Goal: Transaction & Acquisition: Purchase product/service

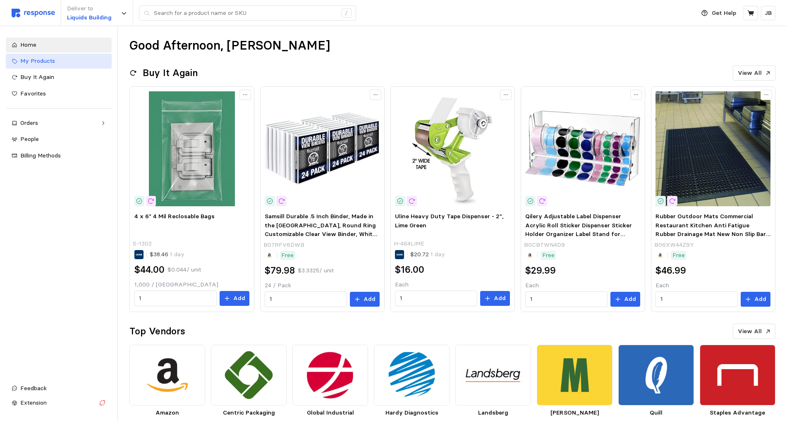
click at [45, 63] on span "My Products" at bounding box center [37, 60] width 35 height 7
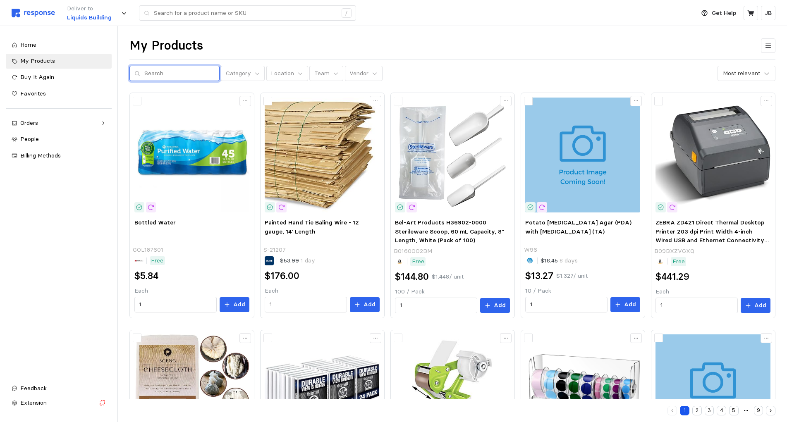
click at [201, 73] on input "text" at bounding box center [179, 73] width 70 height 15
click at [162, 75] on input "sa" at bounding box center [179, 73] width 70 height 15
drag, startPoint x: 171, startPoint y: 77, endPoint x: 107, endPoint y: 72, distance: 64.2
click at [144, 72] on input "sa" at bounding box center [179, 73] width 70 height 15
type input "cruze safety goggles"
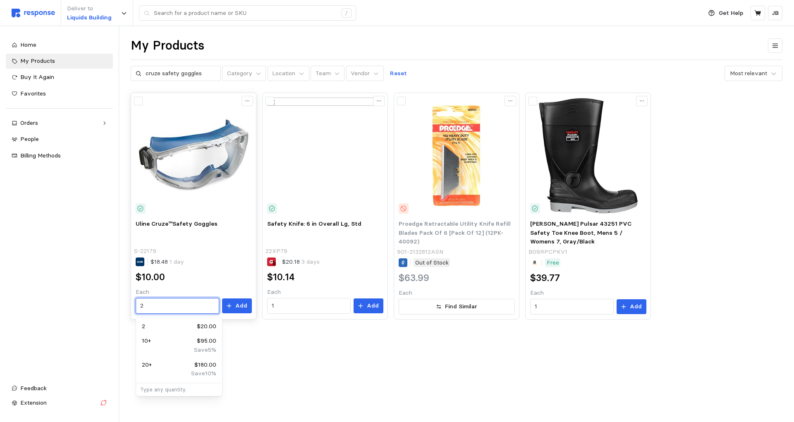
click at [149, 309] on input "2" at bounding box center [177, 306] width 74 height 15
drag, startPoint x: 153, startPoint y: 304, endPoint x: 88, endPoint y: 308, distance: 65.0
click at [140, 308] on input "2" at bounding box center [177, 306] width 74 height 15
click at [173, 329] on div "10 $95.00" at bounding box center [179, 326] width 74 height 9
click at [150, 301] on input "10" at bounding box center [177, 306] width 74 height 15
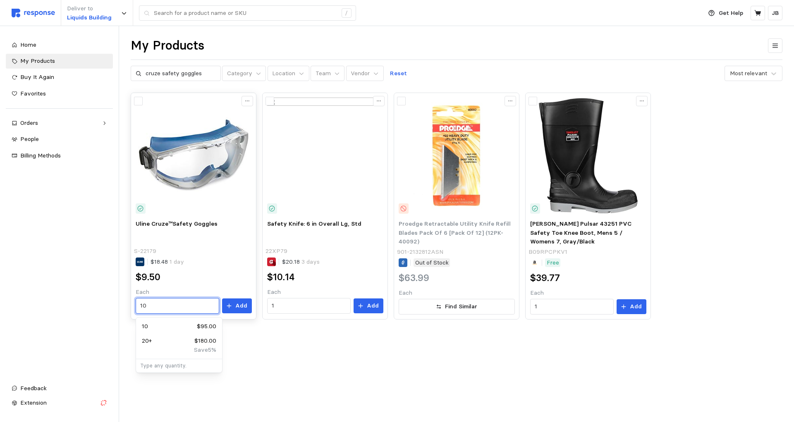
type input "1"
type input "6"
type input "4"
click at [245, 307] on p "Add" at bounding box center [241, 305] width 12 height 9
click at [147, 306] on input "4" at bounding box center [177, 306] width 74 height 15
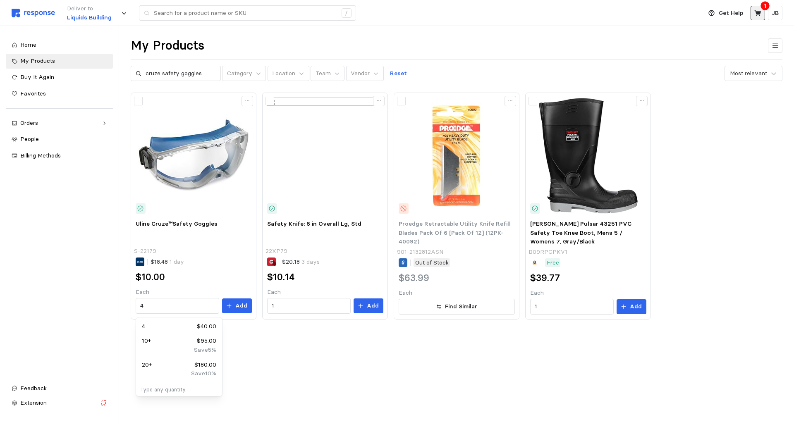
click at [762, 10] on button at bounding box center [757, 13] width 14 height 14
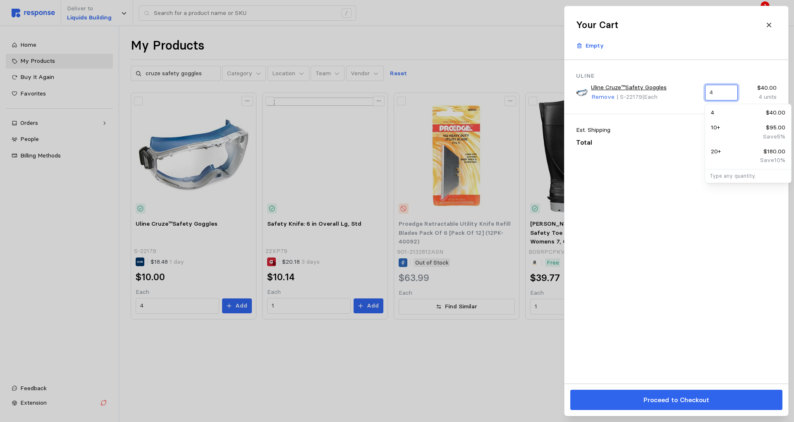
drag, startPoint x: 725, startPoint y: 91, endPoint x: 676, endPoint y: 93, distance: 49.7
click at [710, 93] on input "4" at bounding box center [721, 92] width 23 height 15
type input "10"
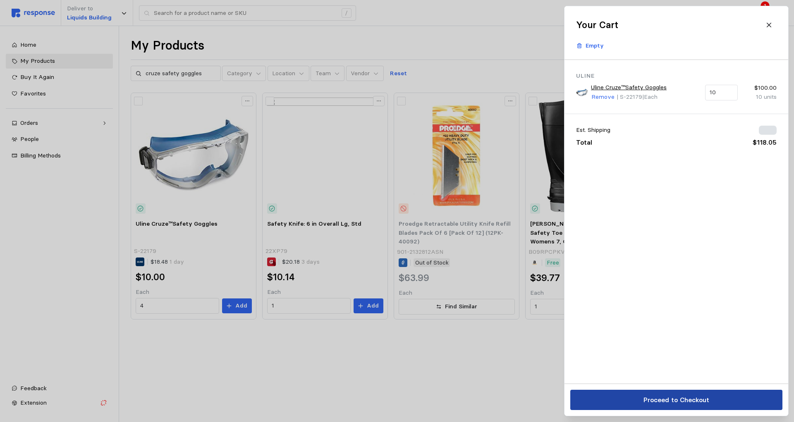
click at [697, 395] on p "Proceed to Checkout" at bounding box center [676, 400] width 66 height 10
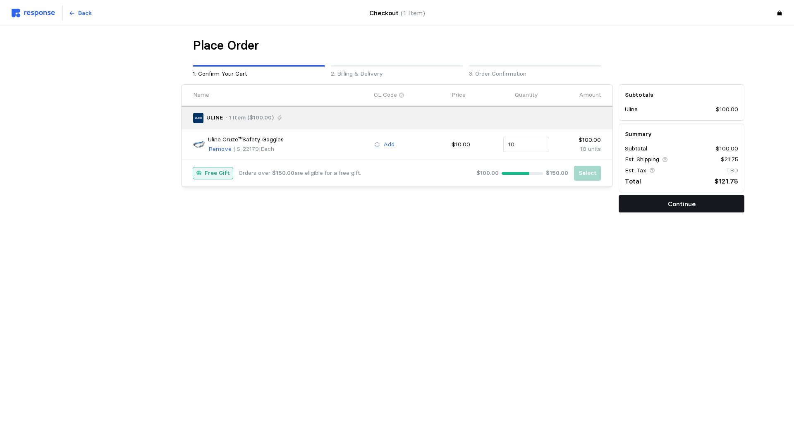
click at [649, 199] on button "Continue" at bounding box center [682, 203] width 126 height 17
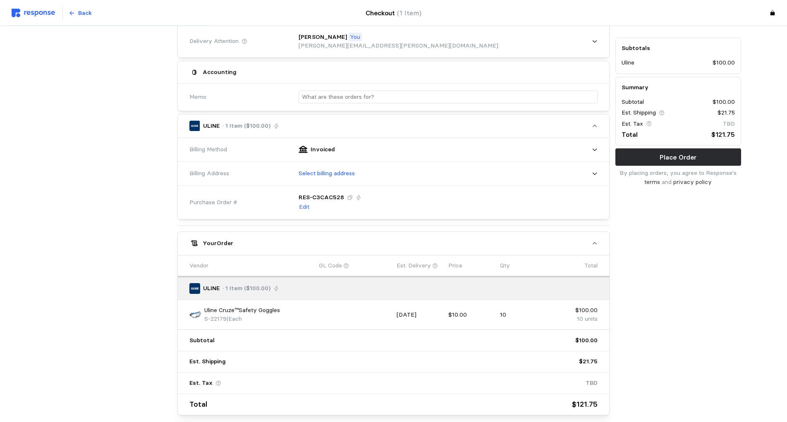
scroll to position [169, 0]
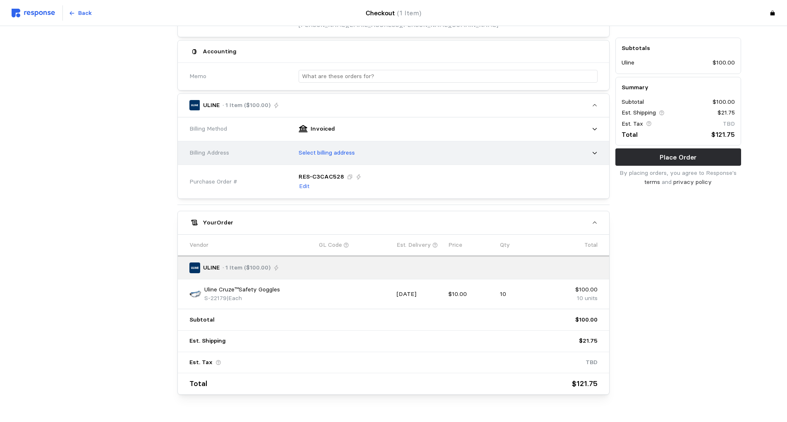
click at [544, 155] on div "Select billing address" at bounding box center [445, 153] width 305 height 21
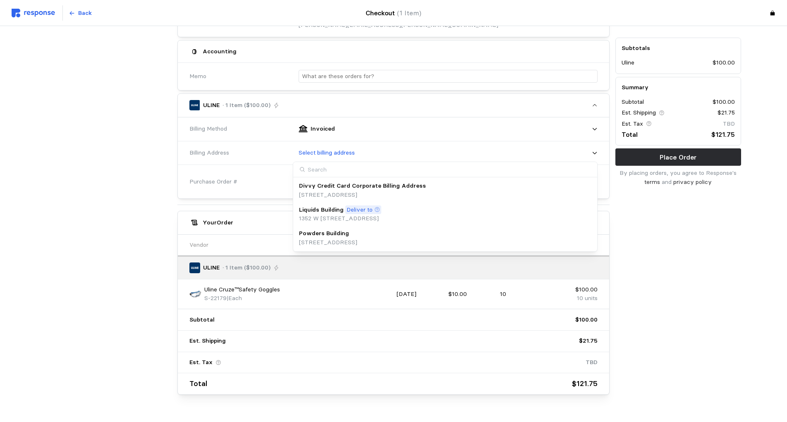
click at [319, 237] on p "Powders Building" at bounding box center [324, 233] width 50 height 9
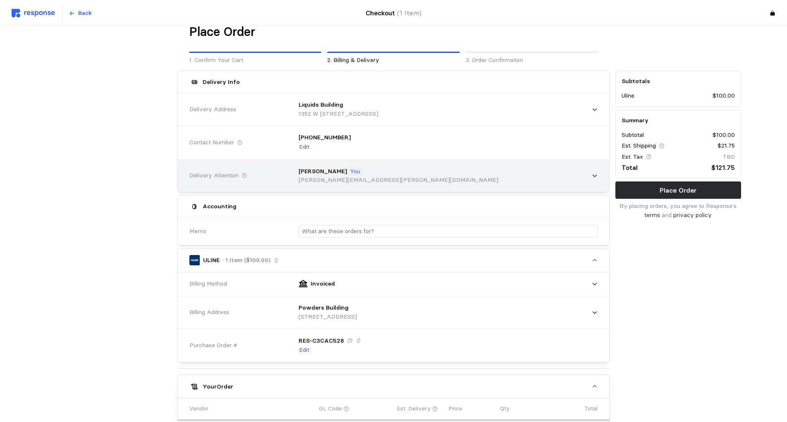
scroll to position [0, 0]
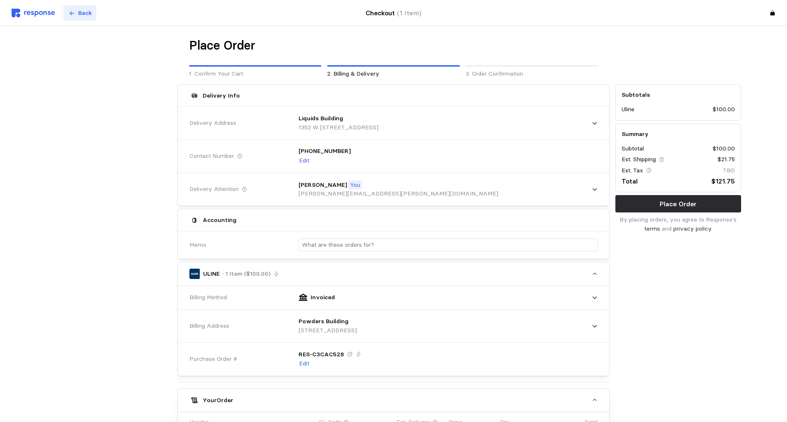
click at [79, 14] on p "Back" at bounding box center [85, 13] width 14 height 9
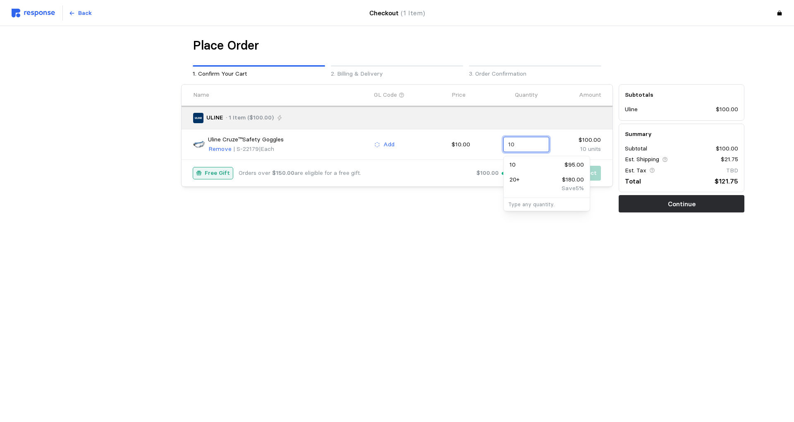
drag, startPoint x: 518, startPoint y: 141, endPoint x: 492, endPoint y: 136, distance: 26.5
click at [508, 137] on input "10" at bounding box center [526, 144] width 36 height 15
type input "5"
click at [430, 325] on main "Place Order 1. Confirm Your Cart 2. Billing & Delivery 3. Order Confirmation Na…" at bounding box center [397, 211] width 794 height 422
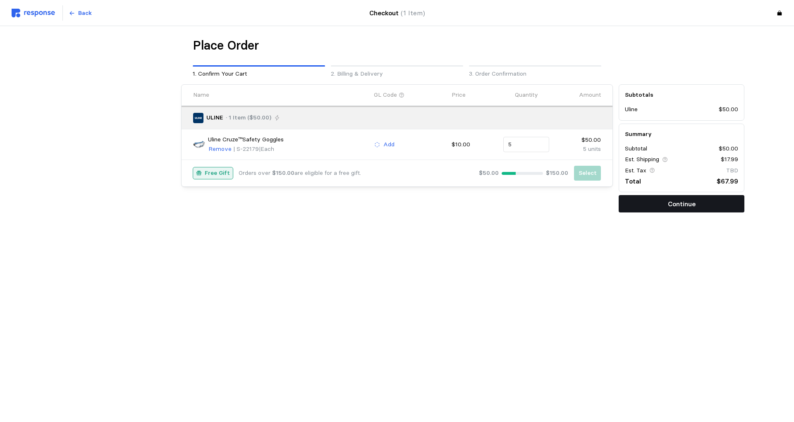
click at [685, 204] on p "Continue" at bounding box center [682, 204] width 28 height 10
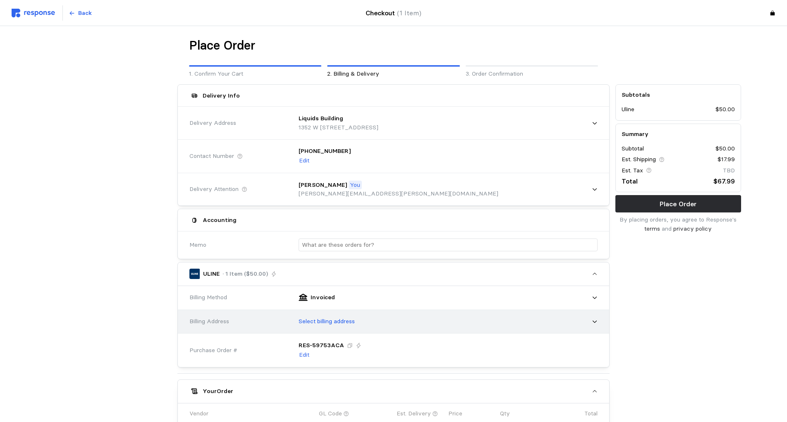
click at [378, 323] on div "Select billing address" at bounding box center [445, 321] width 305 height 21
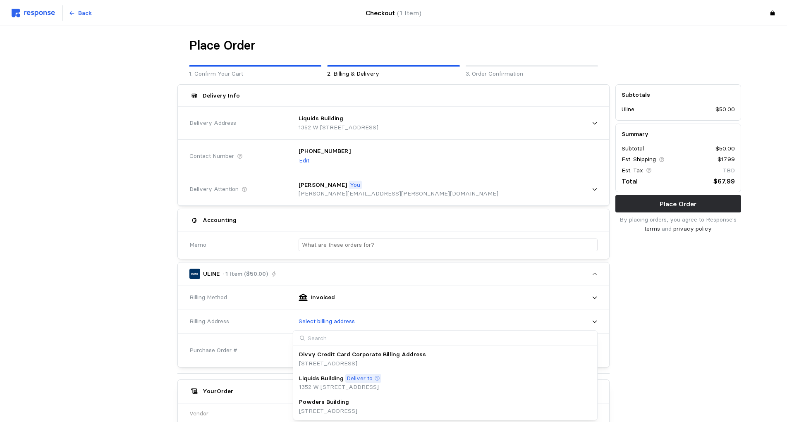
click at [357, 406] on div "Powders Building" at bounding box center [328, 402] width 58 height 9
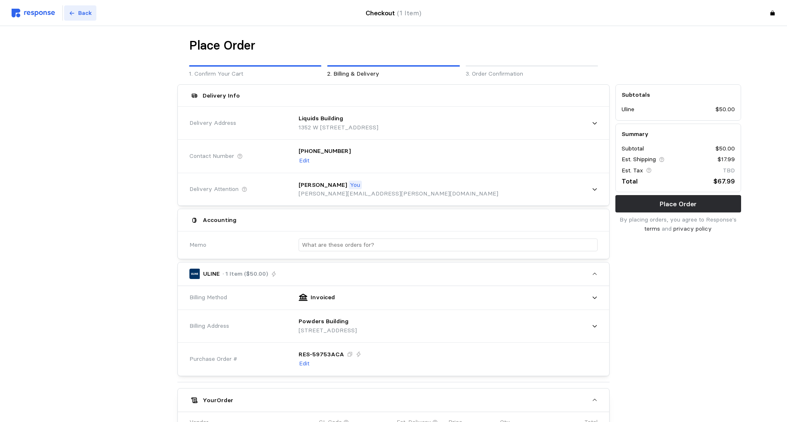
click at [89, 13] on p "Back" at bounding box center [85, 13] width 14 height 9
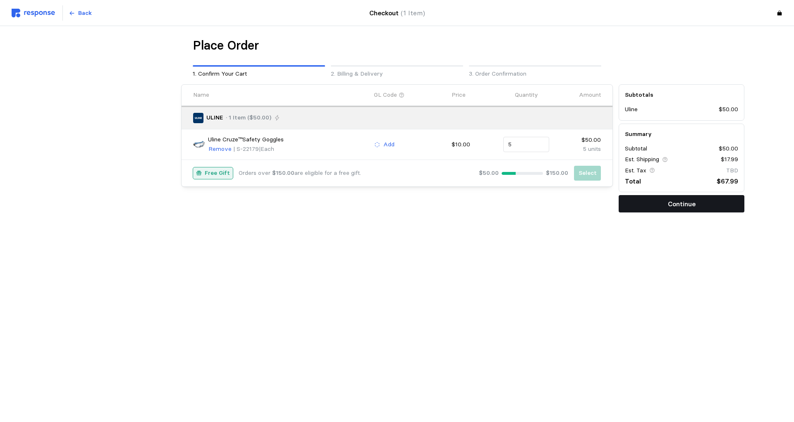
click at [707, 205] on button "Continue" at bounding box center [682, 203] width 126 height 17
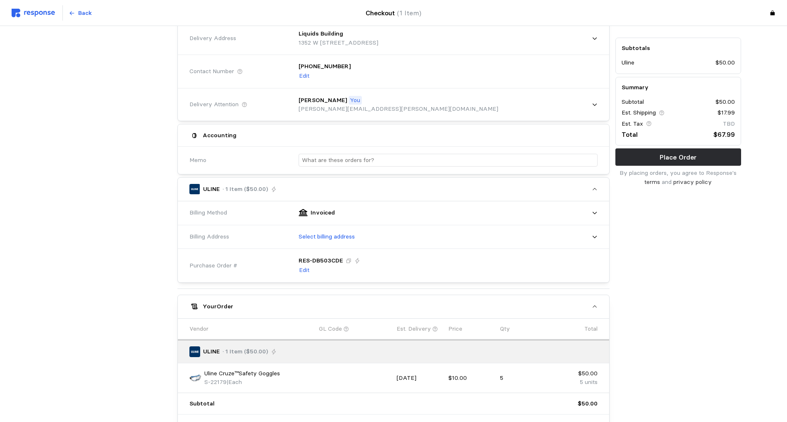
scroll to position [127, 0]
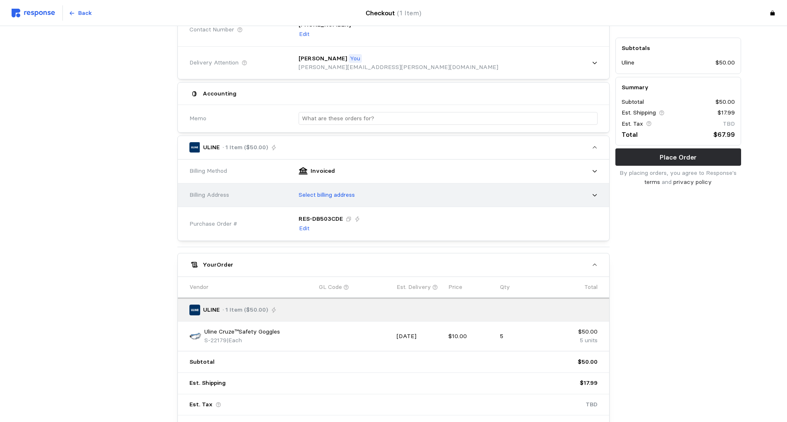
click at [319, 198] on p "Select billing address" at bounding box center [327, 195] width 56 height 9
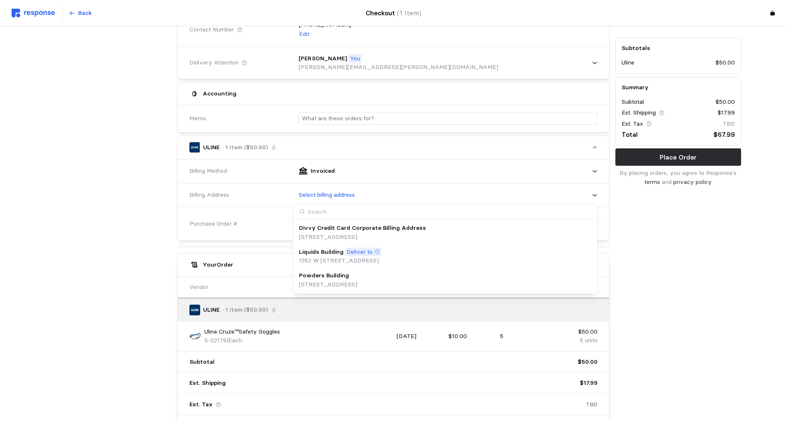
click at [321, 281] on p "[STREET_ADDRESS]" at bounding box center [328, 284] width 58 height 9
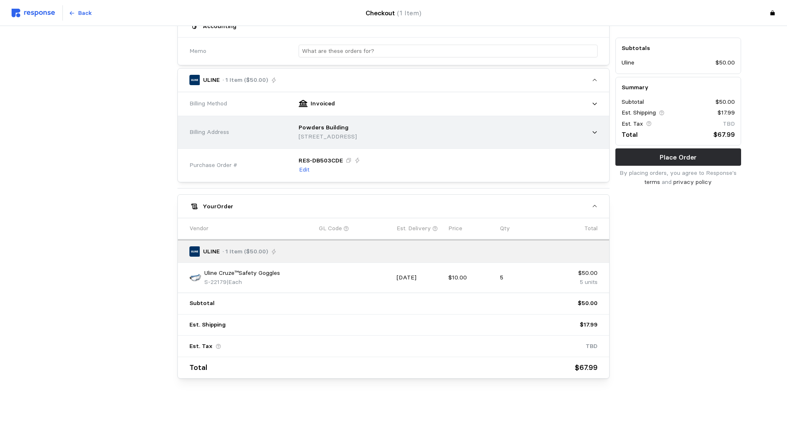
scroll to position [197, 0]
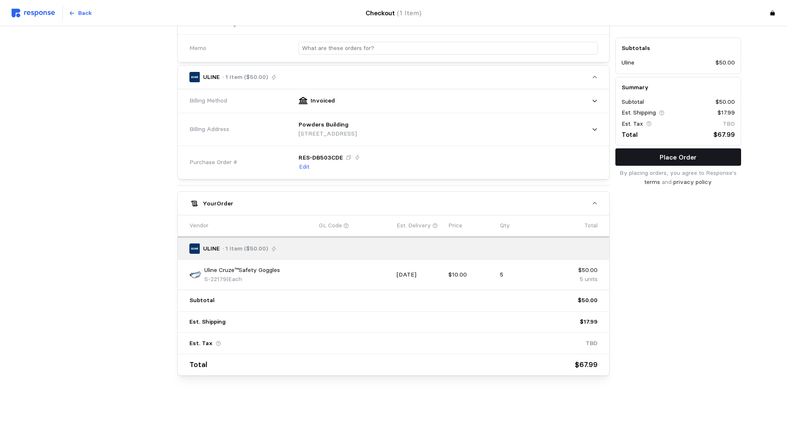
click at [680, 159] on p "Place Order" at bounding box center [677, 157] width 37 height 10
